Goal: Find specific page/section: Locate a particular part of the current website

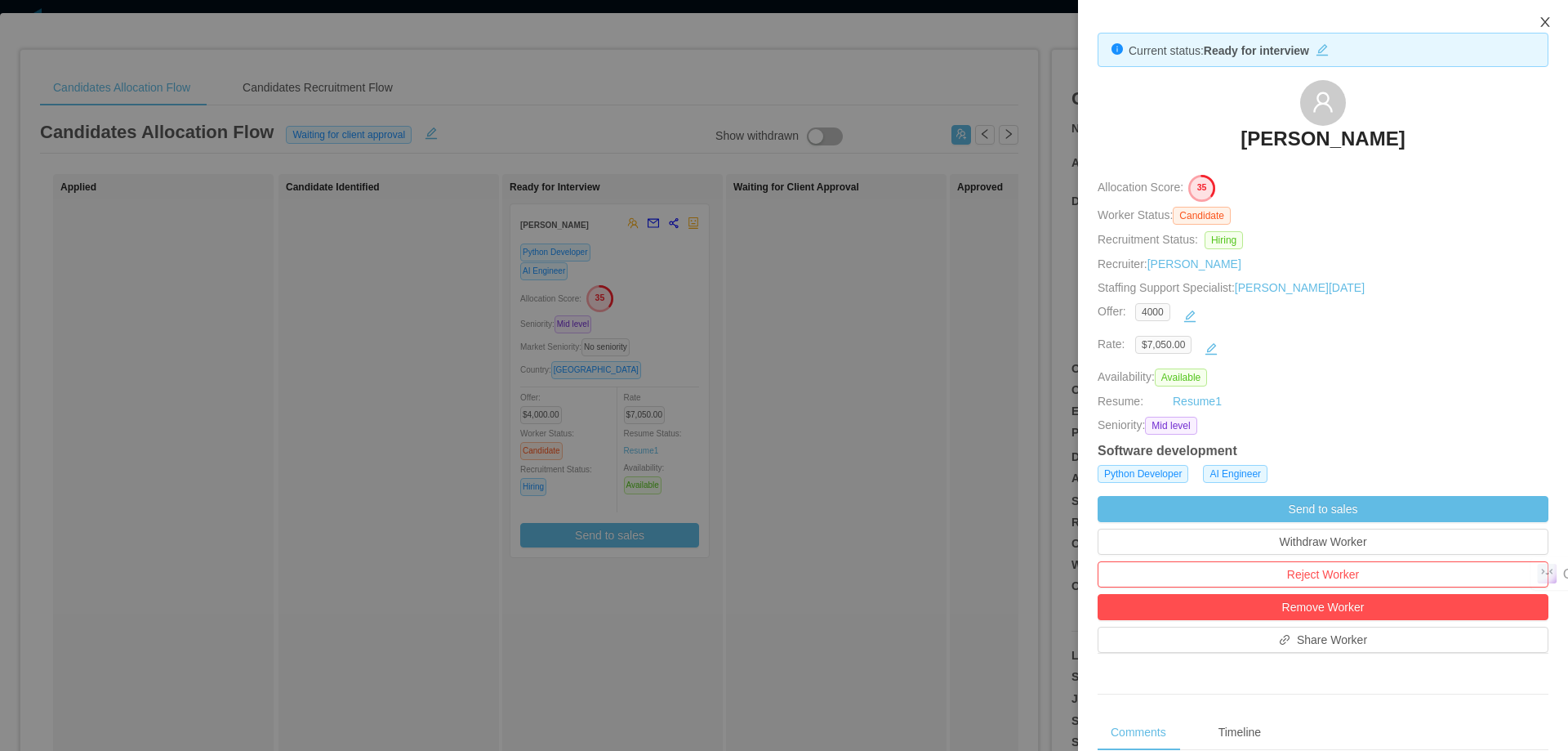
click at [1550, 29] on icon "icon: close" at bounding box center [1545, 22] width 13 height 13
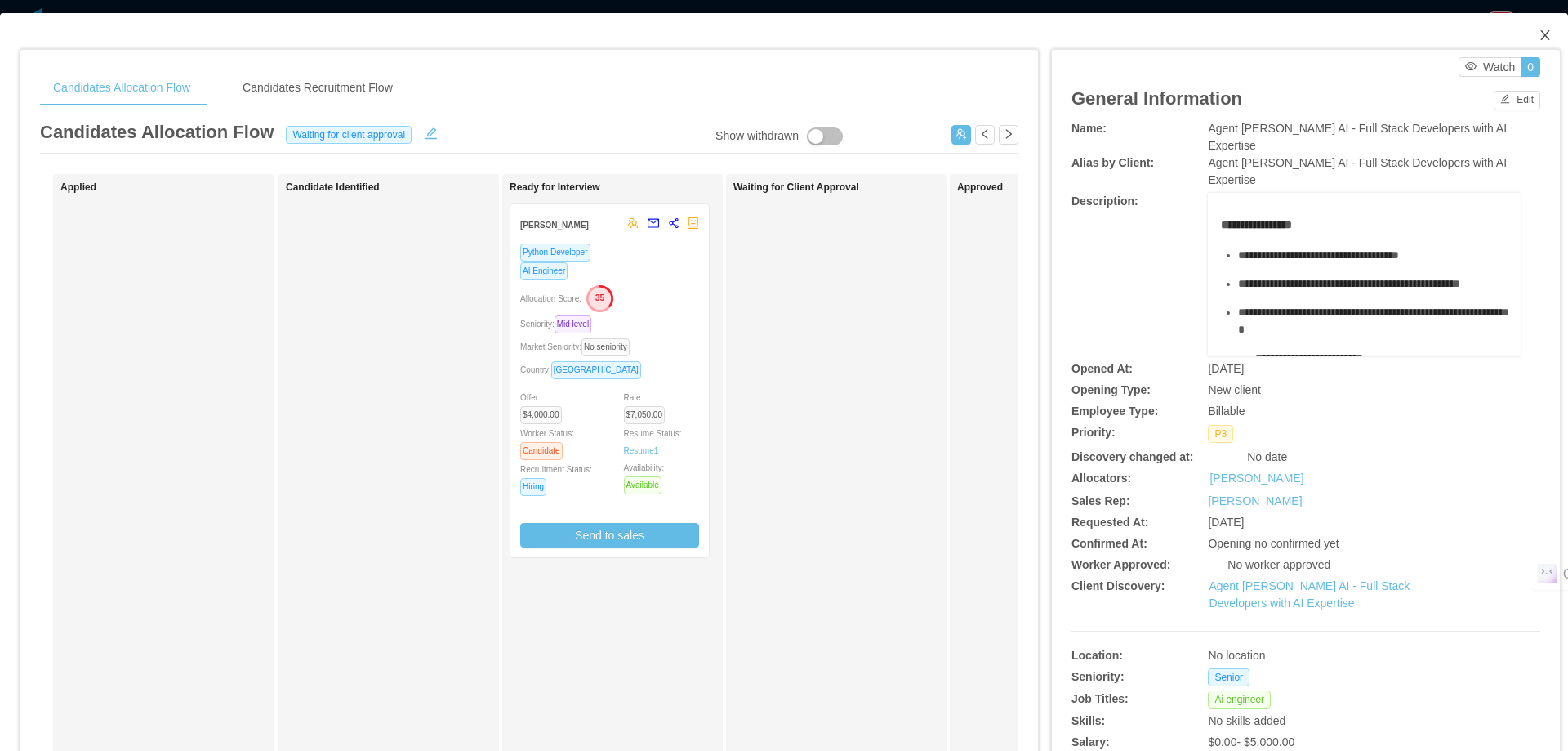
scroll to position [163, 0]
click at [1538, 31] on icon "icon: close" at bounding box center [1545, 35] width 13 height 13
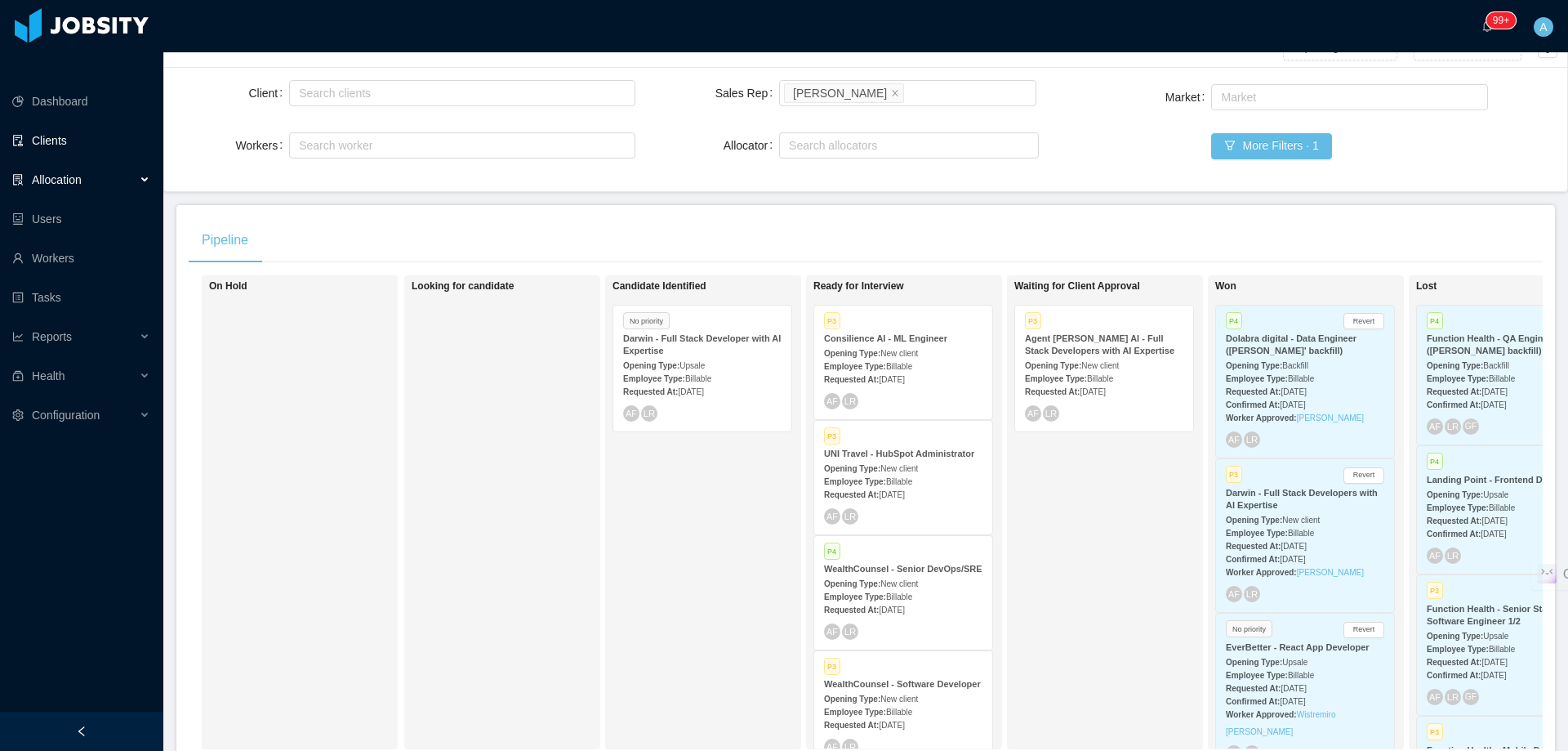
click at [91, 124] on link "Clients" at bounding box center [81, 141] width 138 height 32
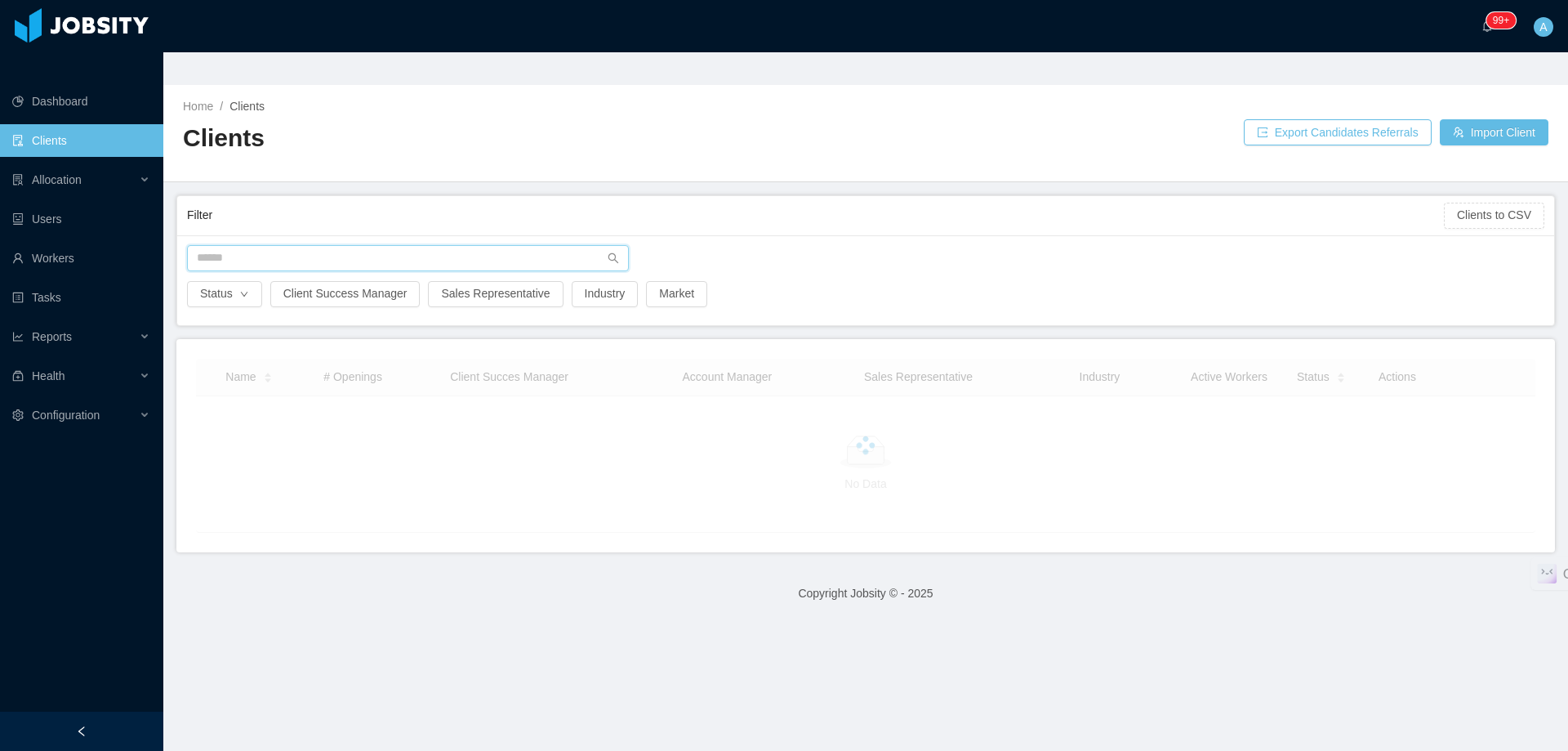
click at [317, 245] on input "text" at bounding box center [407, 258] width 442 height 26
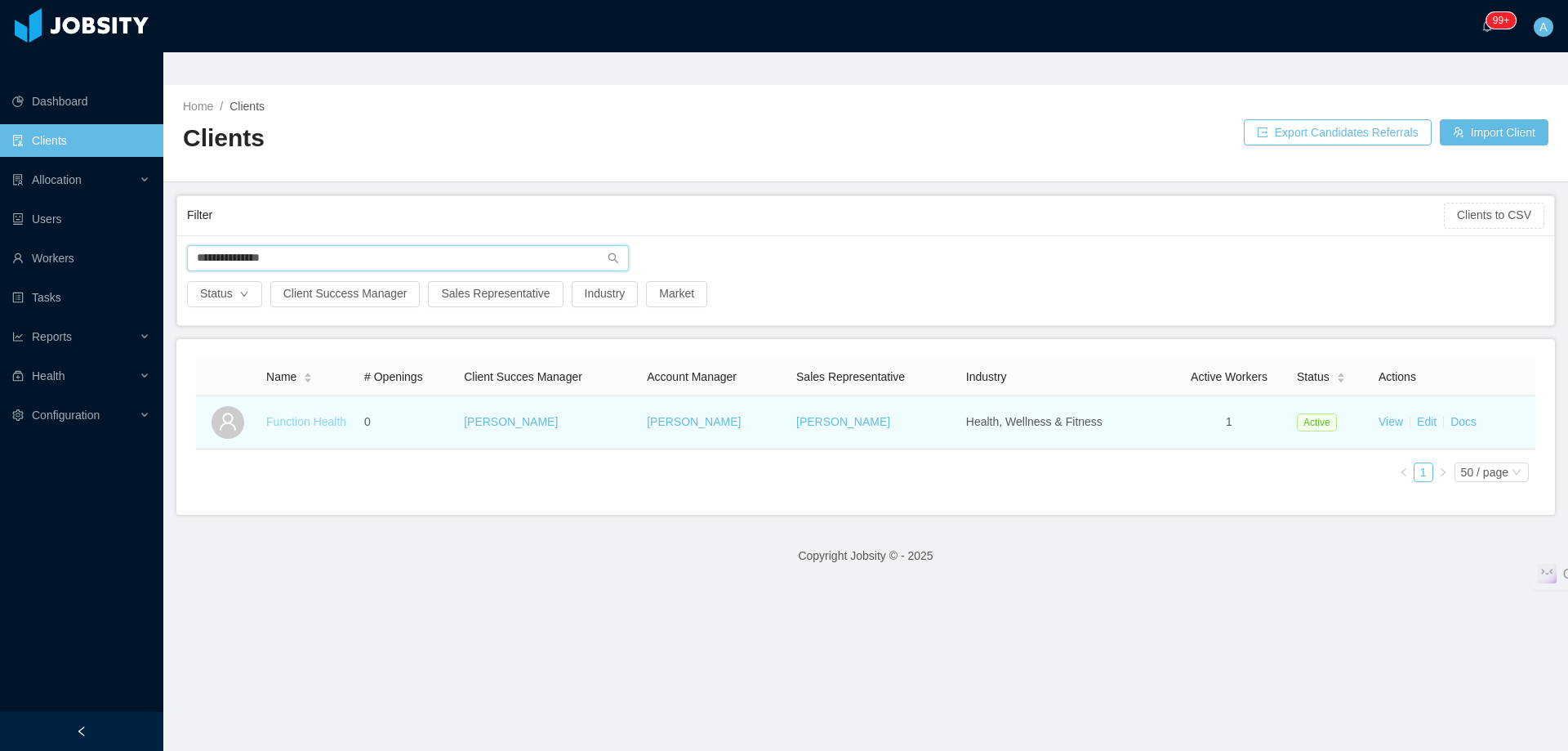
type input "**********"
click at [308, 415] on link "Function Health" at bounding box center [305, 421] width 80 height 13
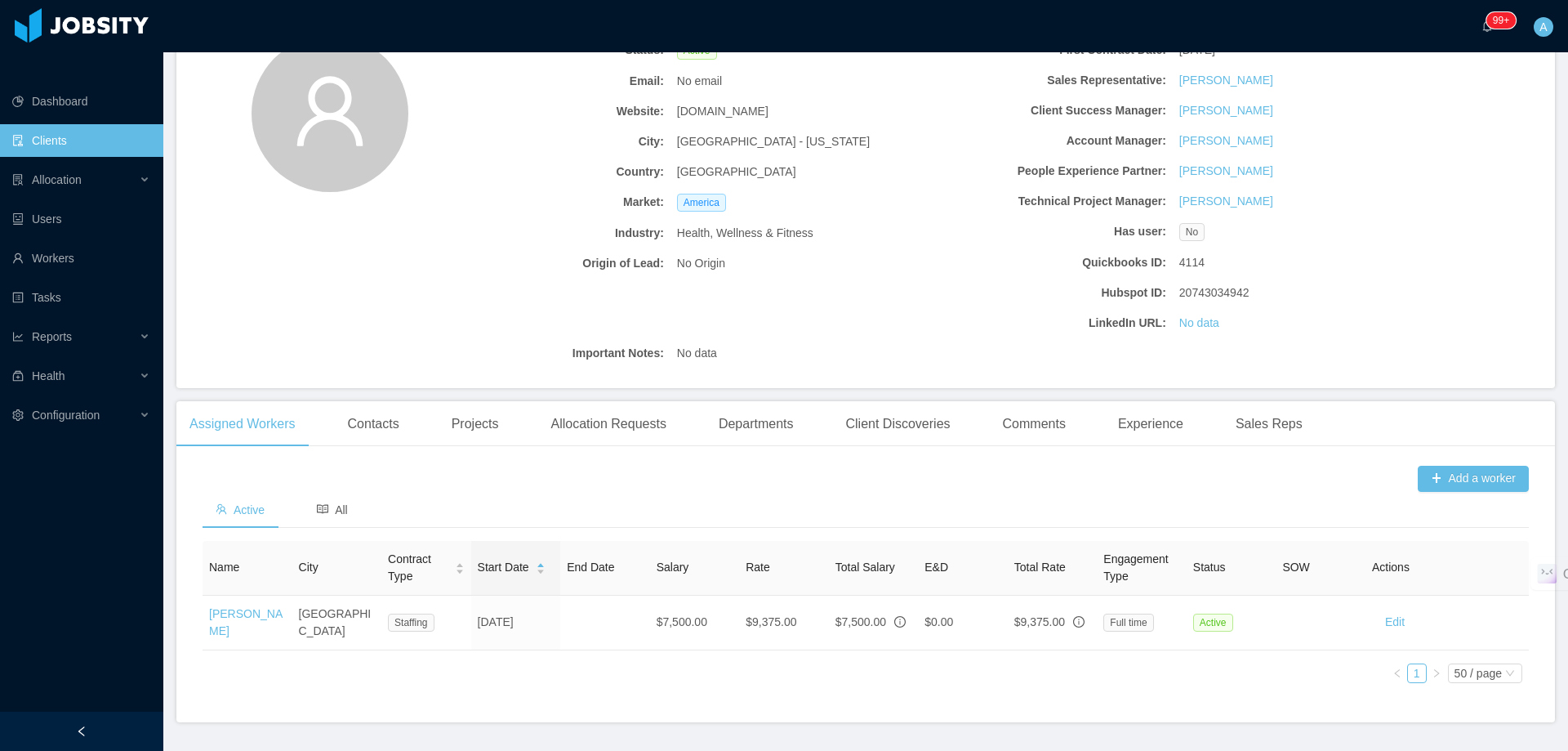
scroll to position [192, 0]
